Goal: Task Accomplishment & Management: Complete application form

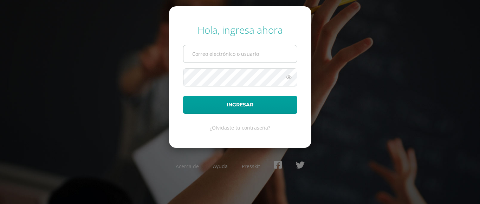
click at [216, 58] on input "text" at bounding box center [241, 53] width 114 height 17
type input "[PERSON_NAME][EMAIL_ADDRESS][PERSON_NAME][PERSON_NAME][DOMAIN_NAME]"
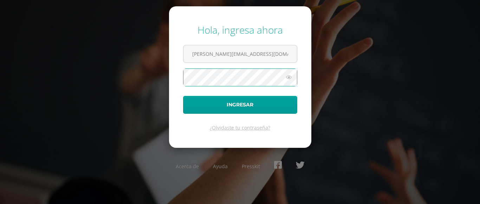
click at [183, 96] on button "Ingresar" at bounding box center [240, 105] width 114 height 18
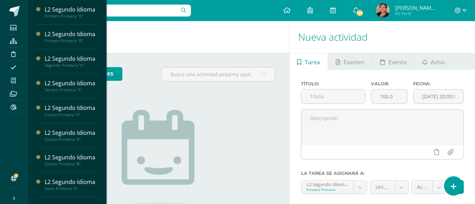
click at [13, 78] on icon at bounding box center [13, 81] width 5 height 6
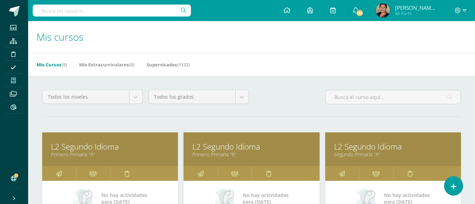
click at [89, 148] on link "L2 Segundo Idioma" at bounding box center [110, 146] width 118 height 11
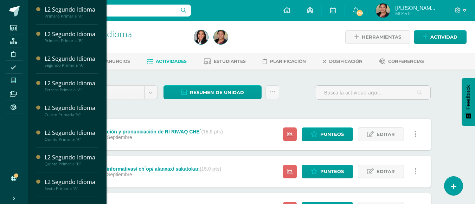
click at [13, 81] on icon at bounding box center [13, 81] width 5 height 6
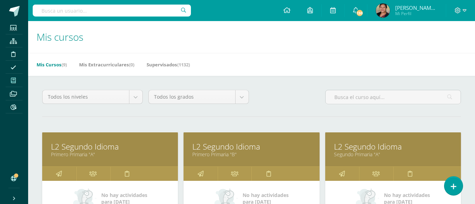
click at [370, 149] on link "L2 Segundo Idioma" at bounding box center [393, 146] width 118 height 11
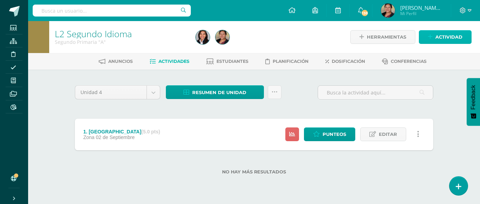
click at [441, 36] on span "Actividad" at bounding box center [449, 37] width 27 height 13
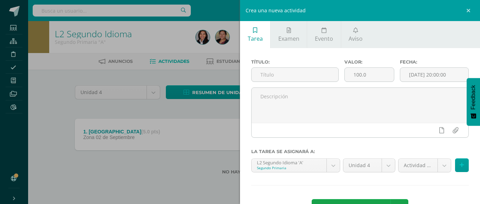
click at [328, 84] on div "Título:" at bounding box center [295, 73] width 93 height 28
click at [325, 76] on input "text" at bounding box center [295, 75] width 87 height 14
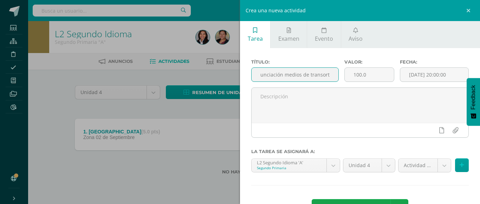
scroll to position [0, 19]
type input "2. Pronunciación medios de transorte"
click at [375, 77] on input "100.0" at bounding box center [370, 75] width 50 height 14
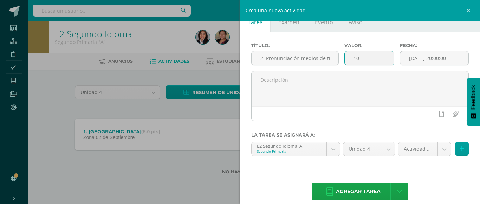
scroll to position [26, 0]
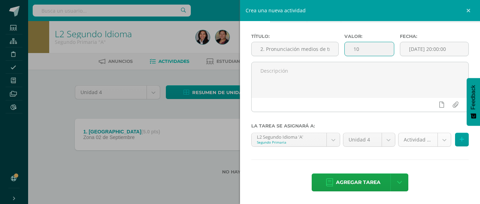
type input "10"
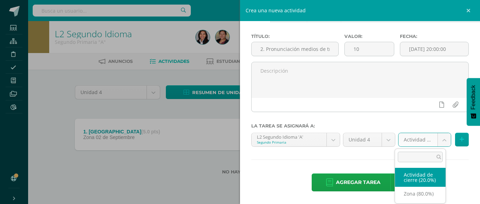
click at [436, 138] on body "Estudiantes Estructura Disciplina Asistencia Mis cursos Archivos Reportes Sopor…" at bounding box center [240, 98] width 480 height 197
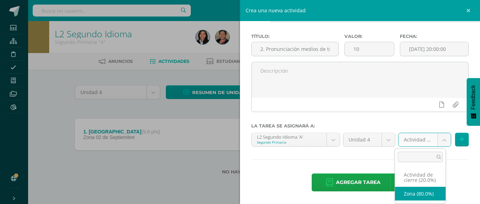
select select "107832"
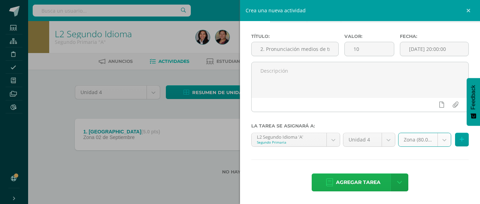
click at [374, 184] on span "Agregar tarea" at bounding box center [358, 182] width 45 height 17
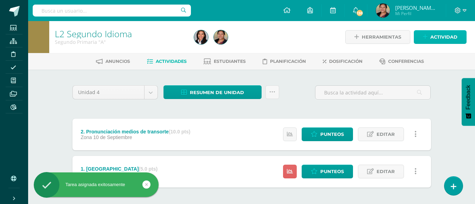
click at [438, 43] on span "Actividad" at bounding box center [443, 37] width 27 height 13
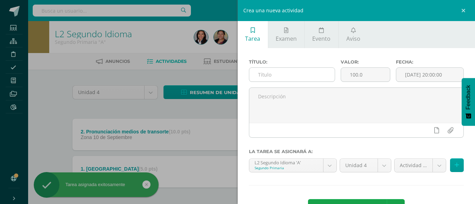
click at [282, 71] on input "text" at bounding box center [291, 75] width 85 height 14
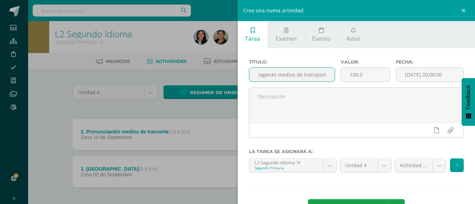
scroll to position [0, 13]
type input "3. Imagenes medios de transporte"
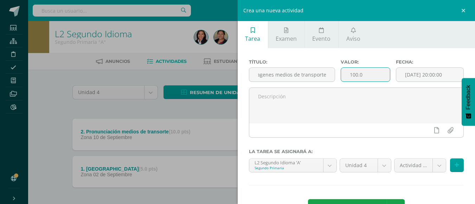
scroll to position [0, 0]
click at [363, 71] on input "100.0" at bounding box center [365, 75] width 49 height 14
type input "1"
type input "15"
click at [435, 168] on body "Tarea asignada exitosamente Estudiantes Estructura Disciplina Asistencia Mis cu…" at bounding box center [237, 117] width 475 height 235
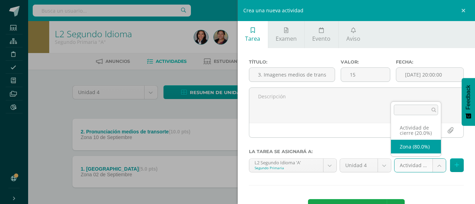
select select "107832"
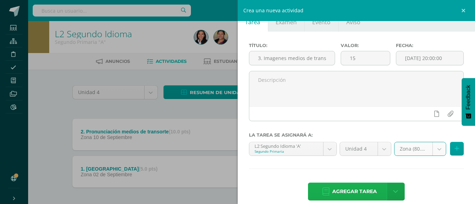
scroll to position [26, 0]
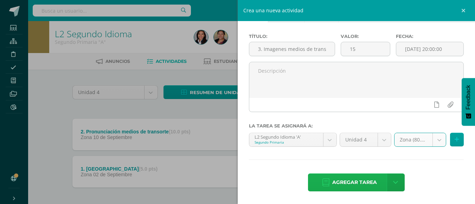
click at [359, 180] on span "Agregar tarea" at bounding box center [354, 182] width 45 height 17
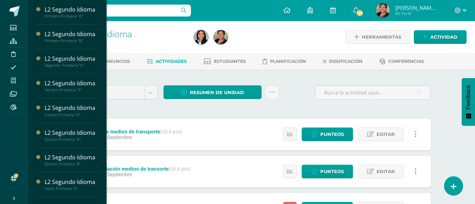
click at [12, 81] on icon at bounding box center [13, 81] width 5 height 6
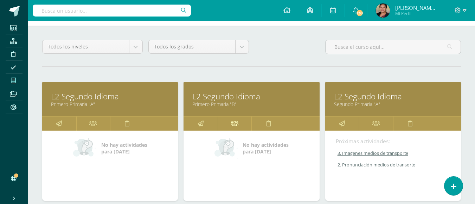
scroll to position [141, 0]
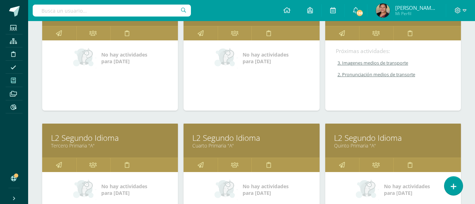
click at [76, 134] on link "L2 Segundo Idioma" at bounding box center [110, 138] width 118 height 11
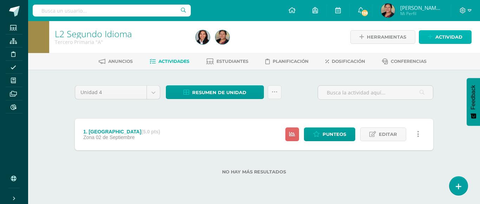
click at [426, 38] on link "Actividad" at bounding box center [445, 37] width 53 height 14
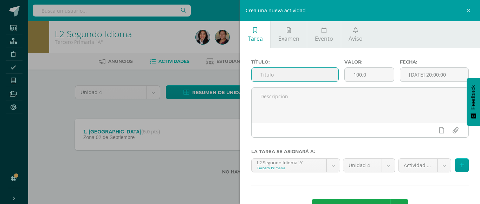
click at [262, 77] on input "text" at bounding box center [295, 75] width 87 height 14
click at [294, 75] on input "2. Pronunciación meses del año" at bounding box center [295, 75] width 87 height 14
type input "2. Pronunciación e identificación meses del año"
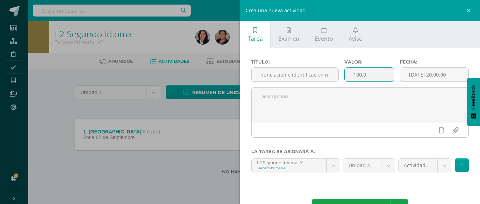
scroll to position [0, 0]
click at [366, 76] on input "100.0" at bounding box center [370, 75] width 50 height 14
type input "10"
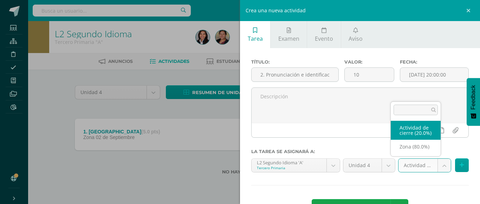
click at [442, 161] on body "Estudiantes Estructura Disciplina Asistencia Mis cursos Archivos Reportes Sopor…" at bounding box center [240, 98] width 480 height 197
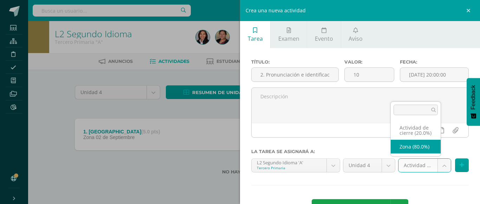
select select "107834"
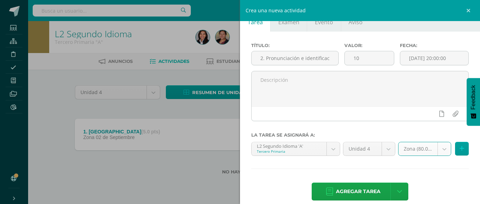
scroll to position [26, 0]
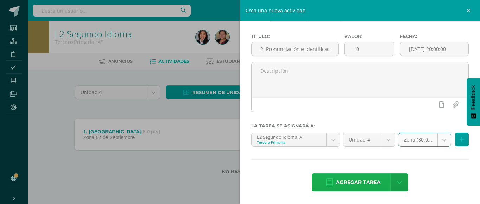
click at [353, 184] on span "Agregar tarea" at bounding box center [358, 182] width 45 height 17
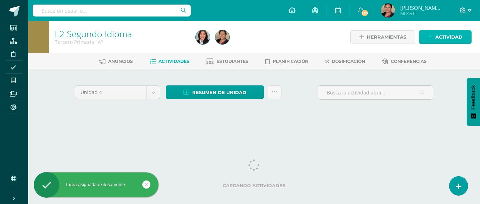
click at [445, 33] on span "Actividad" at bounding box center [449, 37] width 27 height 13
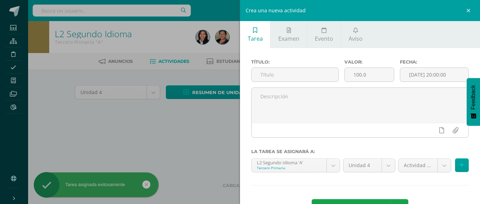
click at [293, 64] on label "Título:" at bounding box center [295, 61] width 88 height 5
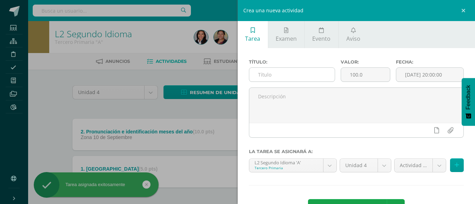
click at [294, 74] on input "text" at bounding box center [291, 75] width 85 height 14
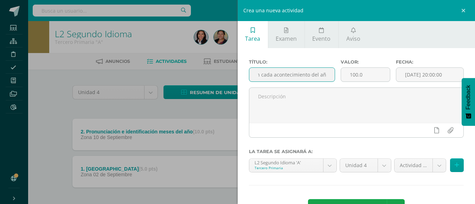
scroll to position [0, 78]
type input "3. Ilustración de los meses según cada acontecimiento del año."
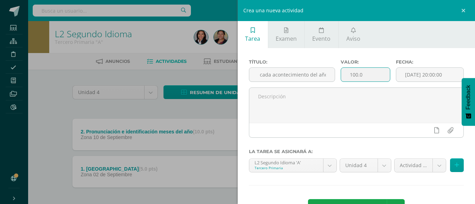
scroll to position [0, 0]
click at [379, 73] on input "100.0" at bounding box center [365, 75] width 49 height 14
type input "1"
type input "20"
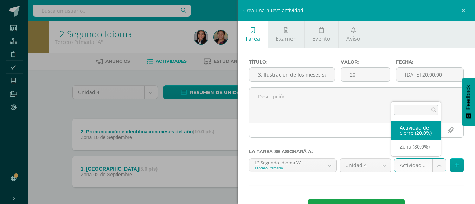
click at [435, 163] on body "Tarea asignada exitosamente Estudiantes Estructura Disciplina Asistencia Mis cu…" at bounding box center [237, 117] width 475 height 235
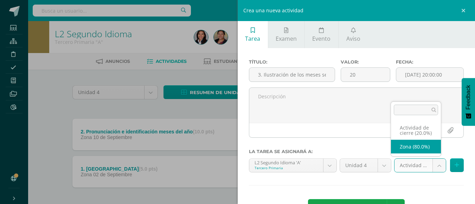
select select "107834"
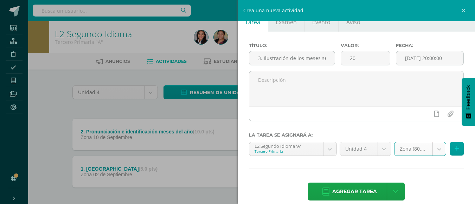
scroll to position [26, 0]
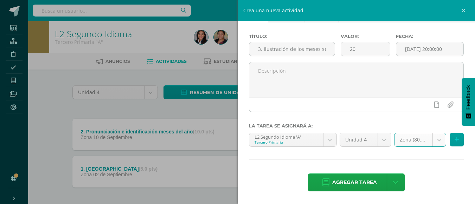
click at [339, 178] on span "Agregar tarea" at bounding box center [354, 182] width 45 height 17
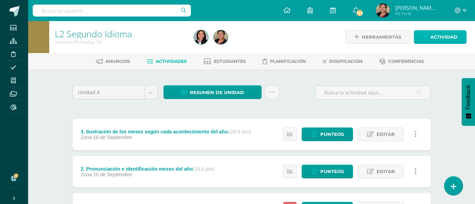
click at [439, 34] on span "Actividad" at bounding box center [443, 37] width 27 height 13
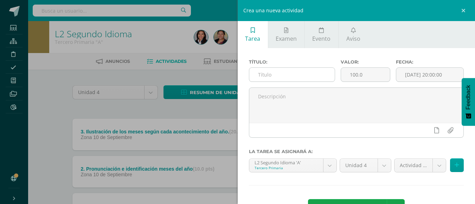
click at [270, 74] on input "text" at bounding box center [291, 75] width 85 height 14
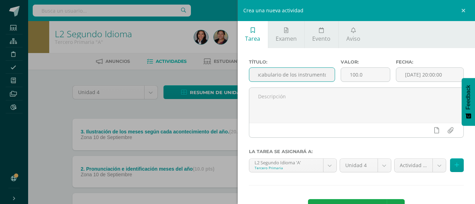
scroll to position [0, 47]
type input "4. Pronunciación vocabulario de los instrumentos"
click at [365, 77] on input "100.0" at bounding box center [365, 75] width 49 height 14
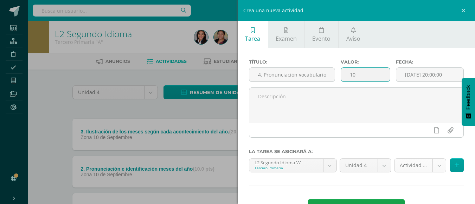
type input "10"
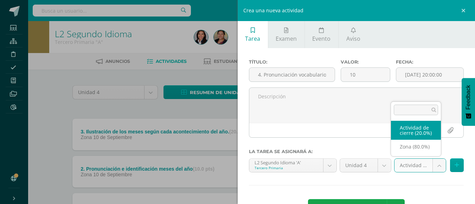
click at [431, 161] on body "Tarea asignada exitosamente Estudiantes Estructura Disciplina Asistencia Mis cu…" at bounding box center [237, 136] width 475 height 272
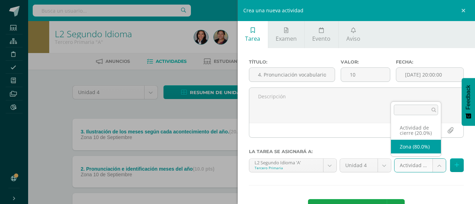
select select "107834"
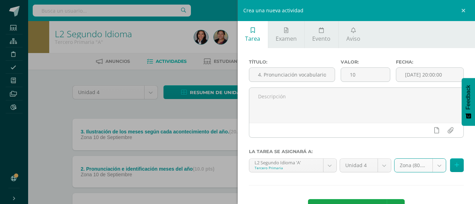
scroll to position [26, 0]
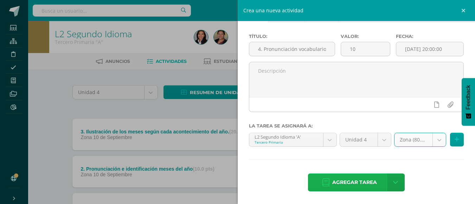
click at [350, 181] on span "Agregar tarea" at bounding box center [354, 182] width 45 height 17
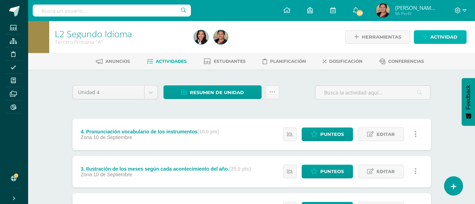
click at [426, 40] on link "Actividad" at bounding box center [440, 37] width 53 height 14
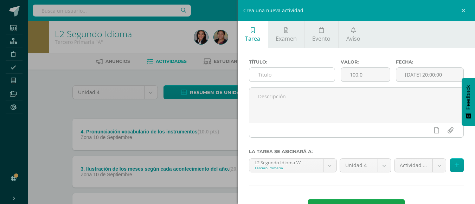
click at [291, 75] on input "text" at bounding box center [291, 75] width 85 height 14
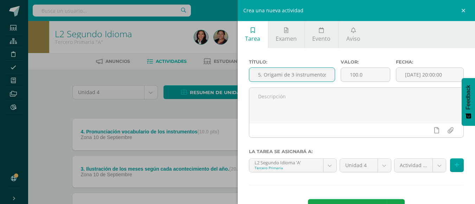
click at [324, 78] on input "5. Origami de 3 instrumentos" at bounding box center [291, 75] width 85 height 14
type input "5. Origami de 3 instrumentos"
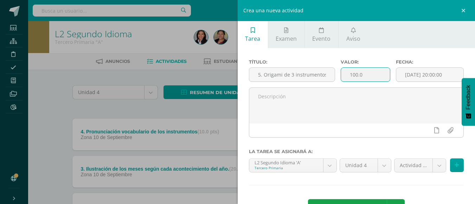
click at [362, 76] on input "100.0" at bounding box center [365, 75] width 49 height 14
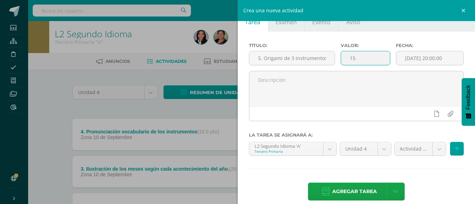
scroll to position [26, 0]
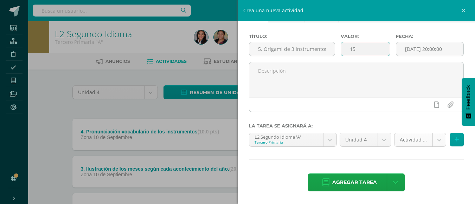
type input "15"
click at [435, 140] on body "Tarea asignada exitosamente Estudiantes Estructura Disciplina Asistencia Mis cu…" at bounding box center [237, 154] width 475 height 309
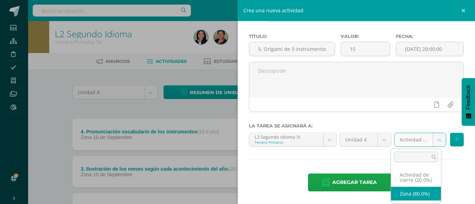
select select "107834"
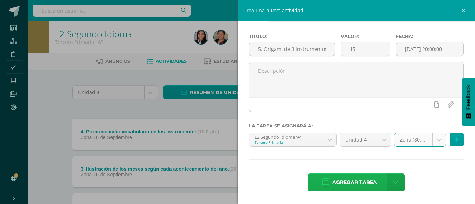
click at [342, 186] on span "Agregar tarea" at bounding box center [354, 182] width 45 height 17
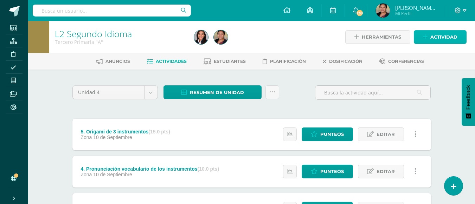
click at [429, 39] on link "Actividad" at bounding box center [440, 37] width 53 height 14
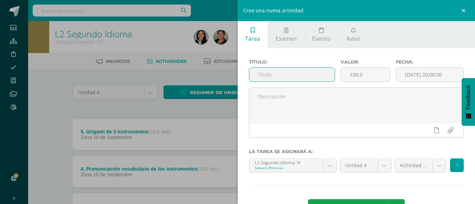
click at [291, 73] on input "text" at bounding box center [291, 75] width 85 height 14
type input "6. Práctica de canción"
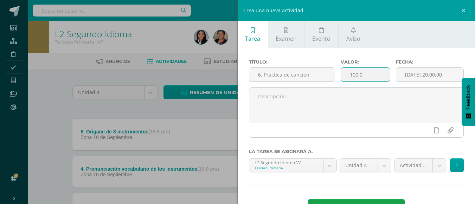
click at [371, 78] on input "100.0" at bounding box center [365, 75] width 49 height 14
type input "10"
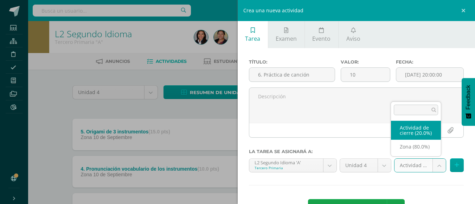
click at [430, 162] on body "Tarea asignada exitosamente Estudiantes Estructura Disciplina Asistencia Mis cu…" at bounding box center [237, 173] width 475 height 346
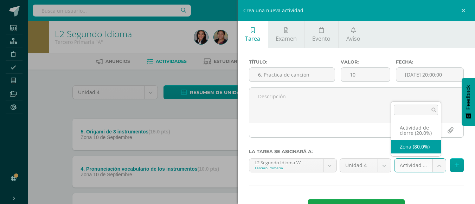
select select "107834"
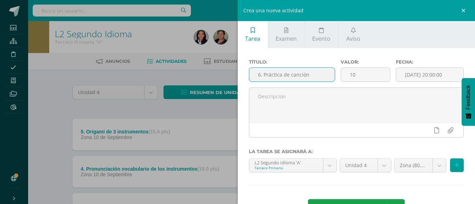
click at [307, 76] on input "6. Práctica de canción" at bounding box center [291, 75] width 85 height 14
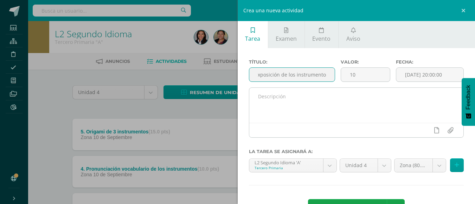
scroll to position [0, 11]
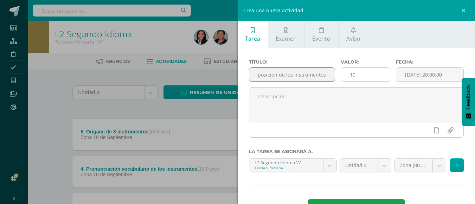
type input "6. Exposición de los instrumentos"
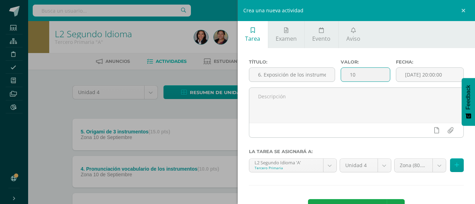
click at [364, 81] on input "10" at bounding box center [365, 75] width 49 height 14
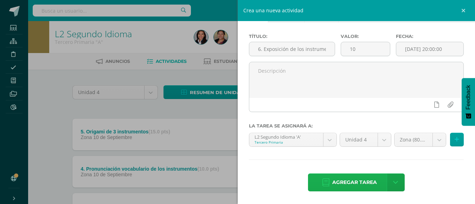
click at [364, 179] on span "Agregar tarea" at bounding box center [354, 182] width 45 height 17
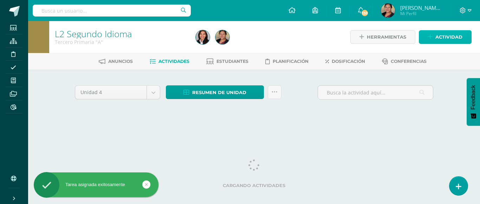
click at [456, 44] on link "Actividad" at bounding box center [445, 37] width 53 height 14
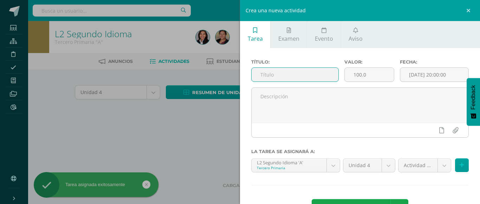
click at [283, 69] on input "text" at bounding box center [295, 75] width 87 height 14
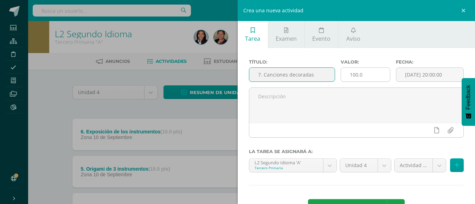
type input "7. Canciones decoradas"
click at [383, 77] on input "100.0" at bounding box center [365, 75] width 49 height 14
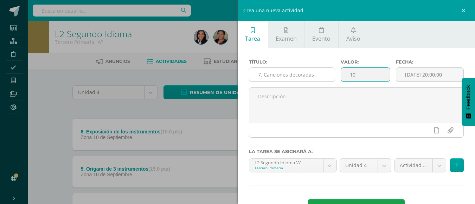
type input "10"
click at [313, 74] on input "7. Canciones decoradas" at bounding box center [291, 75] width 85 height 14
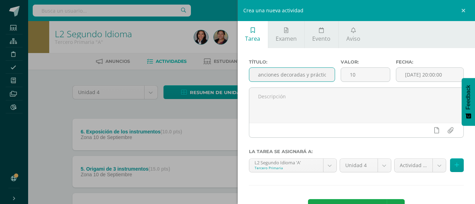
scroll to position [0, 12]
type input "7. Canciones decoradas y práctica"
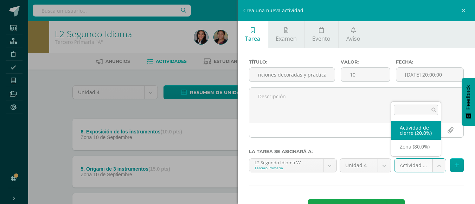
scroll to position [0, 0]
click at [436, 168] on body "Tarea asignada exitosamente Estudiantes Estructura Disciplina Asistencia Mis cu…" at bounding box center [237, 192] width 475 height 384
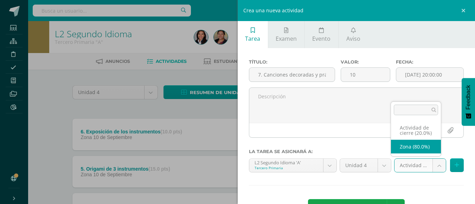
select select "107834"
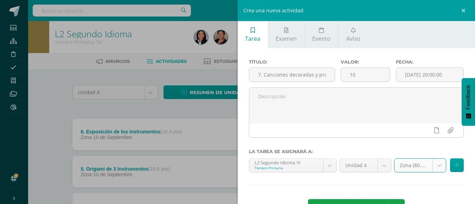
scroll to position [26, 0]
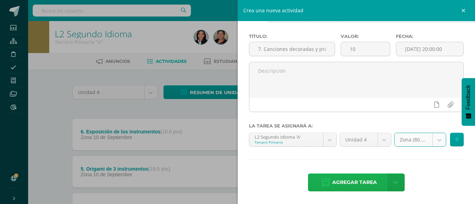
click at [356, 181] on span "Agregar tarea" at bounding box center [354, 182] width 45 height 17
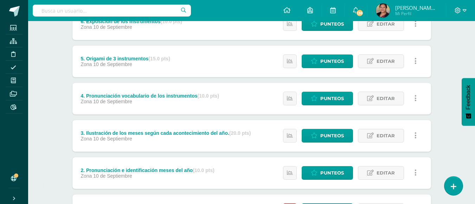
scroll to position [217, 0]
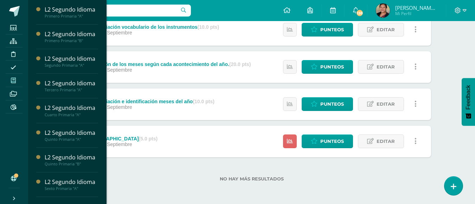
click at [8, 79] on span at bounding box center [14, 80] width 16 height 9
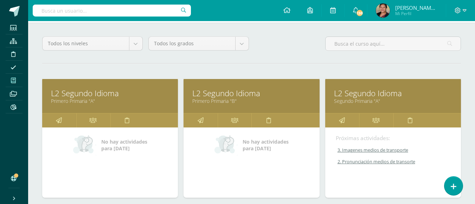
scroll to position [211, 0]
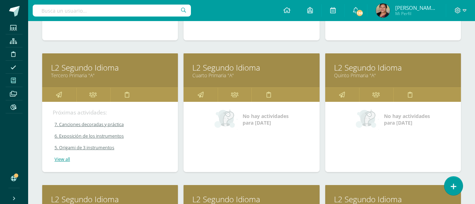
click at [251, 66] on link "L2 Segundo Idioma" at bounding box center [251, 67] width 118 height 11
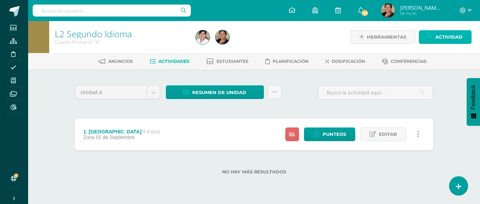
click at [448, 36] on span "Actividad" at bounding box center [449, 37] width 27 height 13
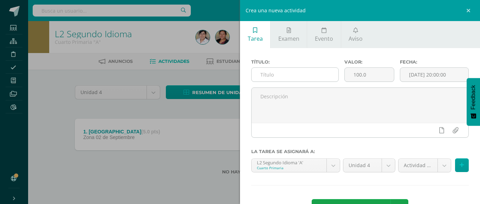
click at [285, 74] on input "text" at bounding box center [295, 75] width 87 height 14
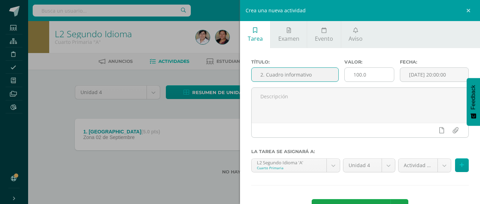
type input "2. Cuadro informativo"
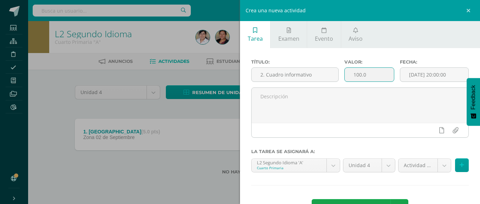
click at [358, 72] on input "100.0" at bounding box center [370, 75] width 50 height 14
click at [374, 75] on input "100.0" at bounding box center [370, 75] width 50 height 14
type input "15"
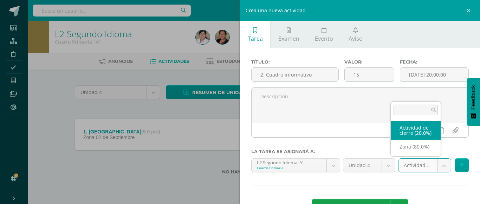
click at [438, 161] on body "Estudiantes Estructura Disciplina Asistencia Mis cursos Archivos Reportes Sopor…" at bounding box center [240, 98] width 480 height 197
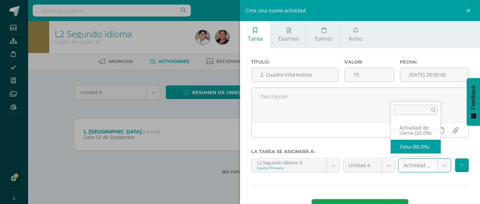
select select "107836"
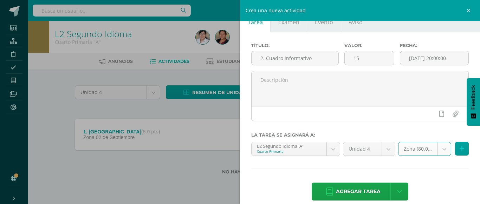
scroll to position [26, 0]
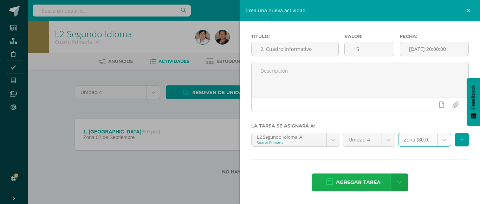
click at [367, 178] on span "Agregar tarea" at bounding box center [358, 182] width 45 height 17
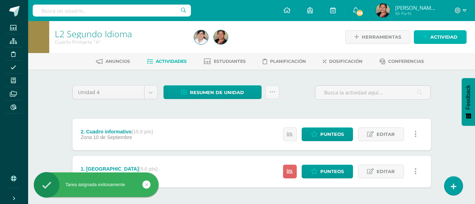
click at [449, 36] on span "Actividad" at bounding box center [443, 37] width 27 height 13
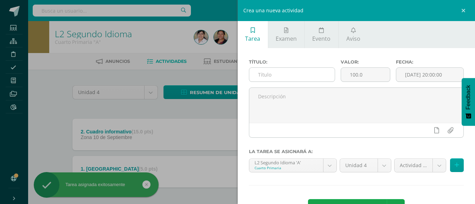
click at [269, 73] on input "text" at bounding box center [291, 75] width 85 height 14
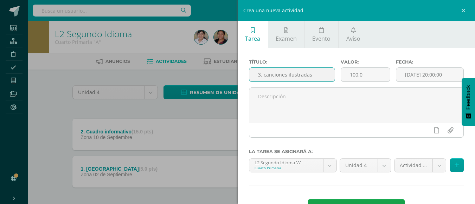
click at [265, 76] on input "3. canciones ilustradas" at bounding box center [291, 75] width 85 height 14
type input "3. Canciones ilustradas"
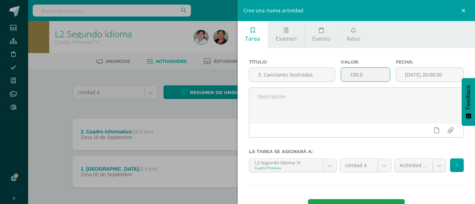
click at [371, 73] on input "100.0" at bounding box center [365, 75] width 49 height 14
type input "15"
click at [332, 72] on input "3. Canciones ilustradas" at bounding box center [291, 75] width 85 height 14
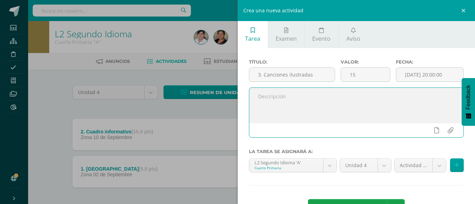
click at [305, 101] on textarea at bounding box center [356, 105] width 215 height 35
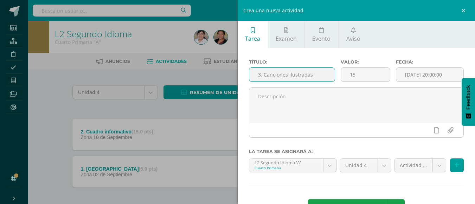
click at [317, 74] on input "3. Canciones ilustradas" at bounding box center [291, 75] width 85 height 14
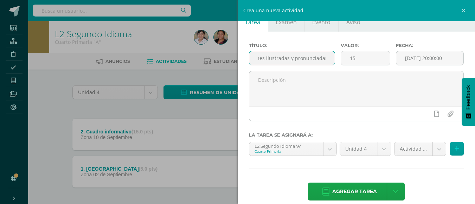
scroll to position [26, 0]
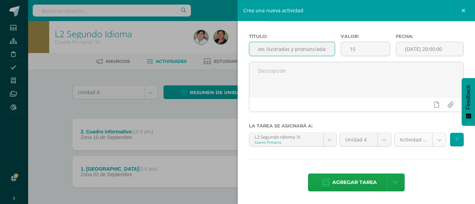
type input "3. Canciones ilustradas y pronunciadas"
click at [435, 139] on body "Tarea asignada exitosamente Estudiantes Estructura Disciplina Asistencia Mis cu…" at bounding box center [237, 117] width 475 height 235
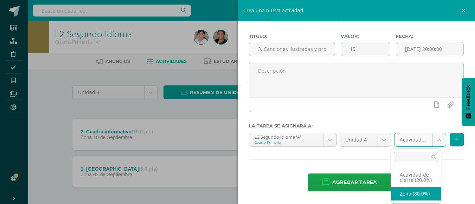
select select "107836"
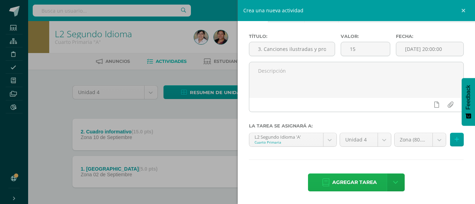
click at [325, 180] on icon at bounding box center [326, 183] width 7 height 8
